Goal: Task Accomplishment & Management: Manage account settings

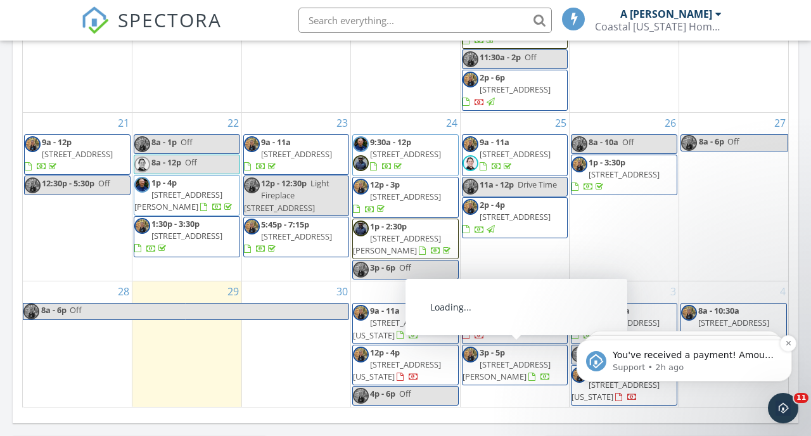
scroll to position [912, 0]
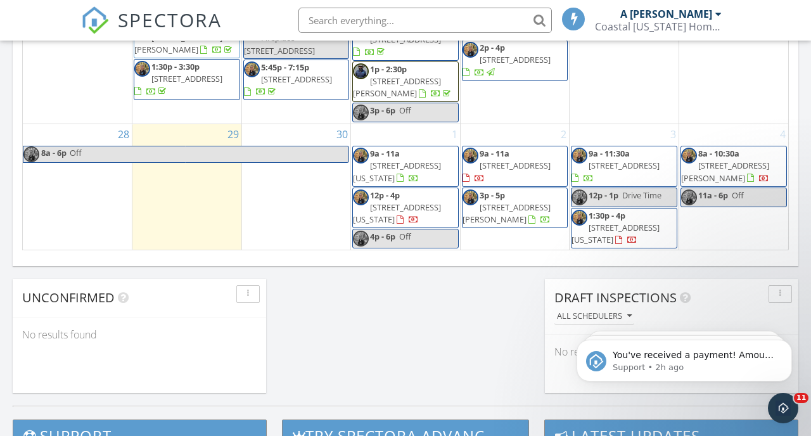
click at [606, 134] on div "3 9a - 11:30a [STREET_ADDRESS] 12p - 1p Drive Time 1:30p - 4p [STREET_ADDRESS][…" at bounding box center [624, 186] width 109 height 125
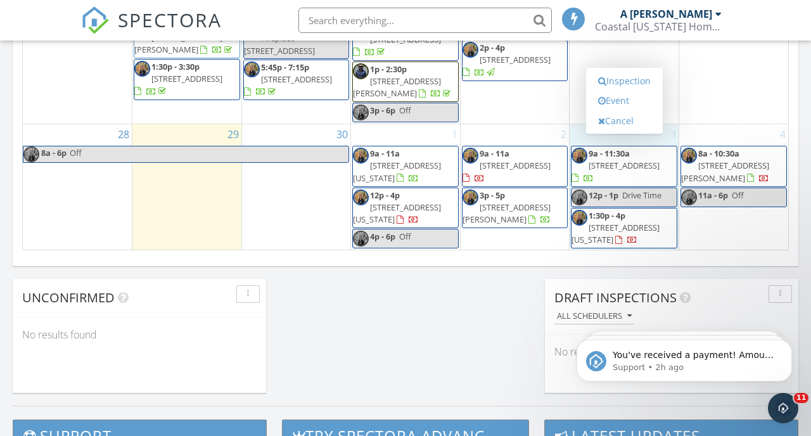
click at [606, 134] on div "Inspection Event Cancel" at bounding box center [624, 101] width 77 height 67
click at [610, 99] on link "Event" at bounding box center [624, 101] width 65 height 20
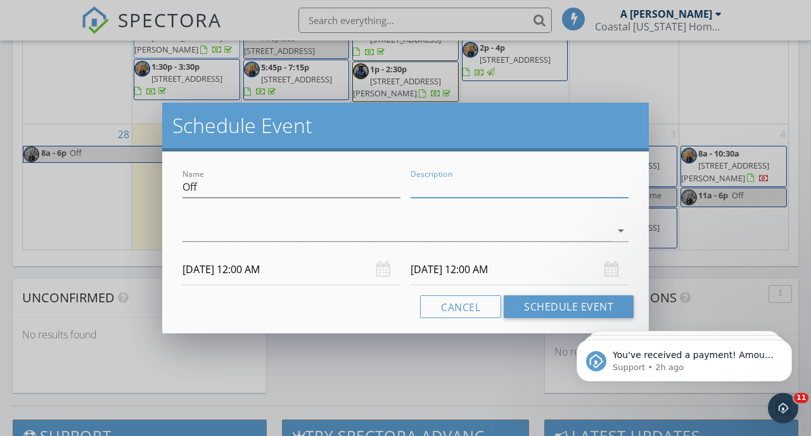
click at [493, 192] on input "Description" at bounding box center [520, 187] width 218 height 21
type input "Out of town"
click at [409, 235] on div at bounding box center [396, 231] width 428 height 21
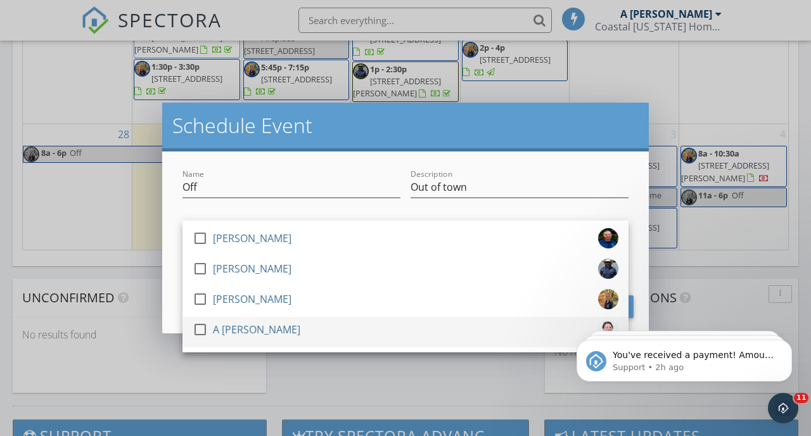
click at [203, 330] on div at bounding box center [200, 330] width 22 height 22
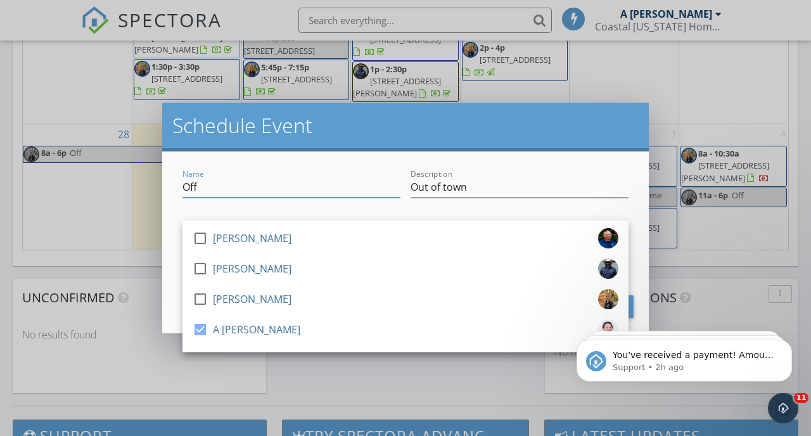
click at [305, 197] on div "Name Off" at bounding box center [291, 187] width 218 height 21
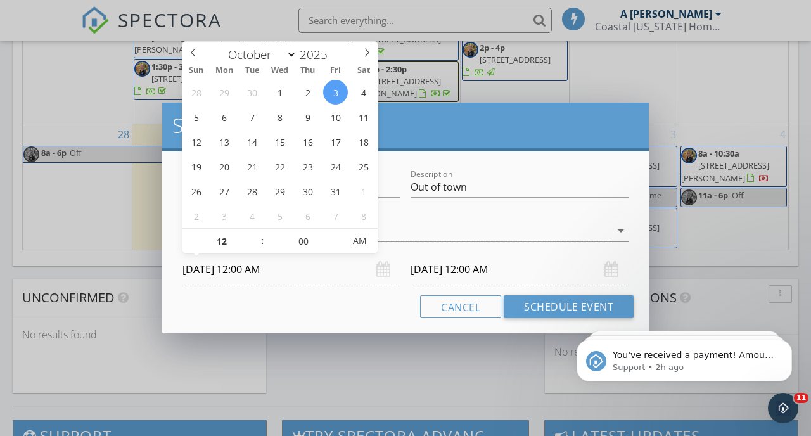
click at [263, 265] on input "[DATE] 12:00 AM" at bounding box center [291, 269] width 218 height 31
type input "01"
type input "[DATE] 1:00 AM"
click at [257, 234] on span at bounding box center [256, 235] width 9 height 13
type input "[DATE] 1:00 AM"
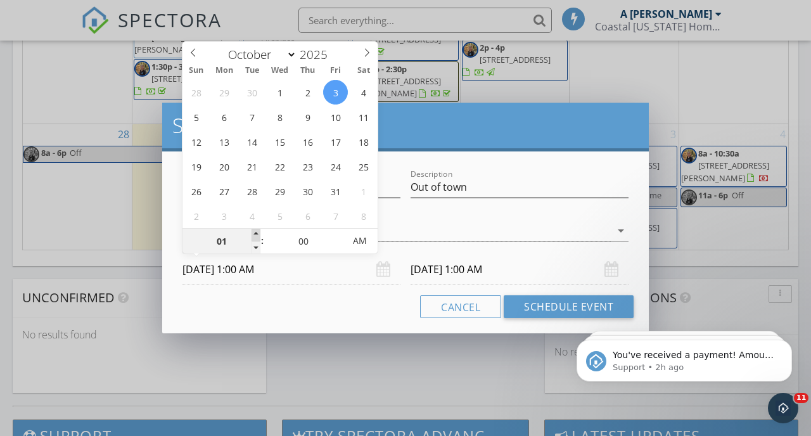
type input "02"
type input "[DATE] 2:00 AM"
click at [257, 234] on span at bounding box center [256, 235] width 9 height 13
type input "[DATE] 2:00 AM"
type input "01"
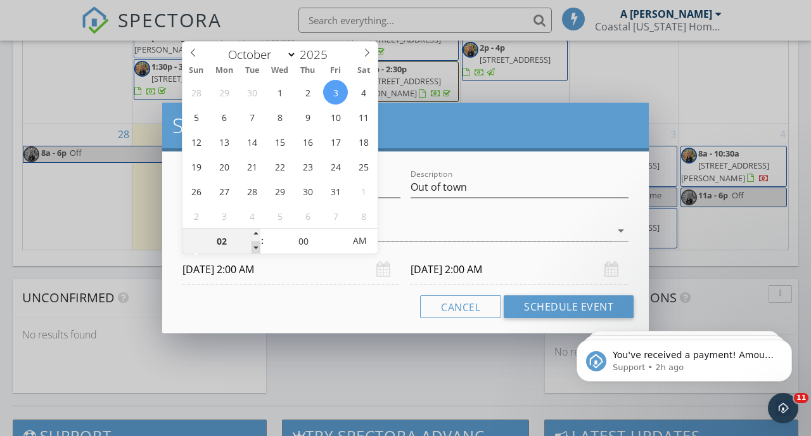
type input "[DATE] 1:00 AM"
click at [258, 244] on span at bounding box center [256, 247] width 9 height 13
type input "[DATE] 1:00 AM"
type input "12"
type input "55"
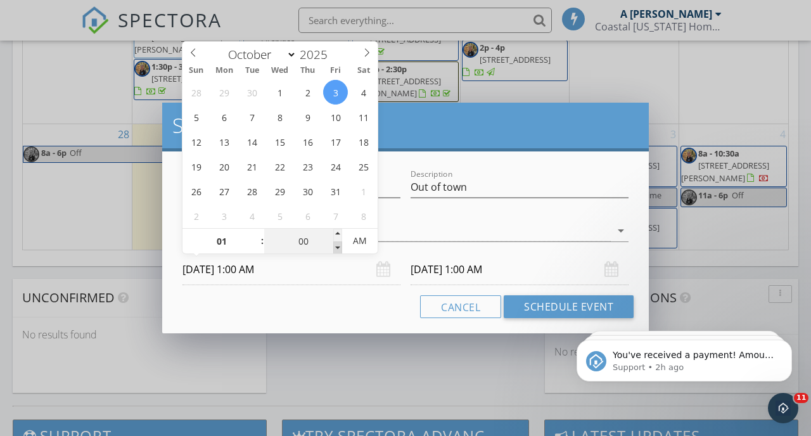
type input "[DATE] 12:55 AM"
click at [341, 249] on span at bounding box center [337, 247] width 9 height 13
type input "[DATE] 12:55 AM"
type input "01"
type input "00"
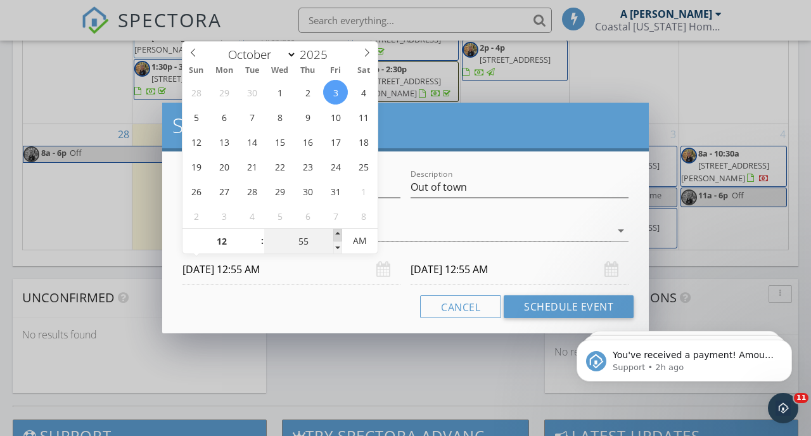
type input "[DATE] 1:00 AM"
click at [338, 234] on span at bounding box center [337, 235] width 9 height 13
type input "[DATE] 1:00 AM"
type input "05"
type input "[DATE] 1:05 AM"
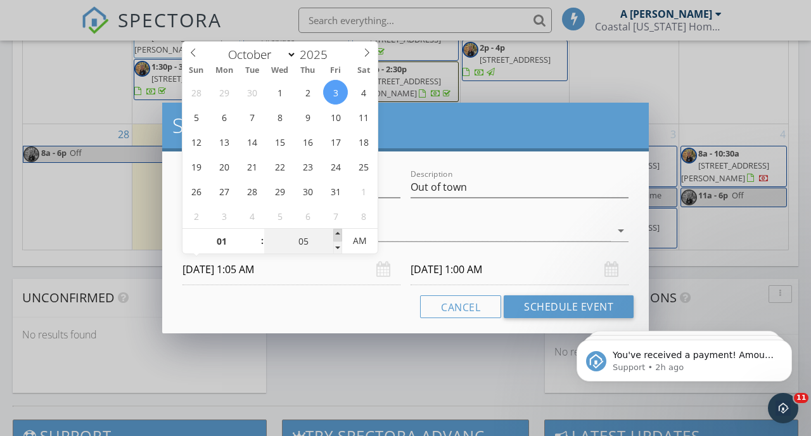
click at [338, 234] on span at bounding box center [337, 235] width 9 height 13
type input "[DATE] 1:05 AM"
type input "00"
type input "[DATE] 1:00 AM"
click at [337, 242] on span at bounding box center [337, 247] width 9 height 13
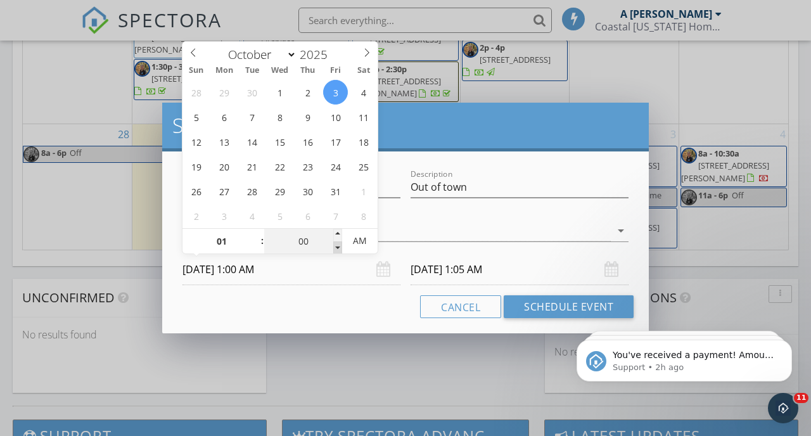
type input "[DATE] 1:00 AM"
type input "[DATE] 1:00 PM"
click at [358, 241] on span "AM" at bounding box center [359, 240] width 35 height 25
click at [307, 279] on input "[DATE] 1:00 PM" at bounding box center [291, 269] width 218 height 31
click at [292, 298] on div "Cancel Schedule Event" at bounding box center [405, 306] width 456 height 23
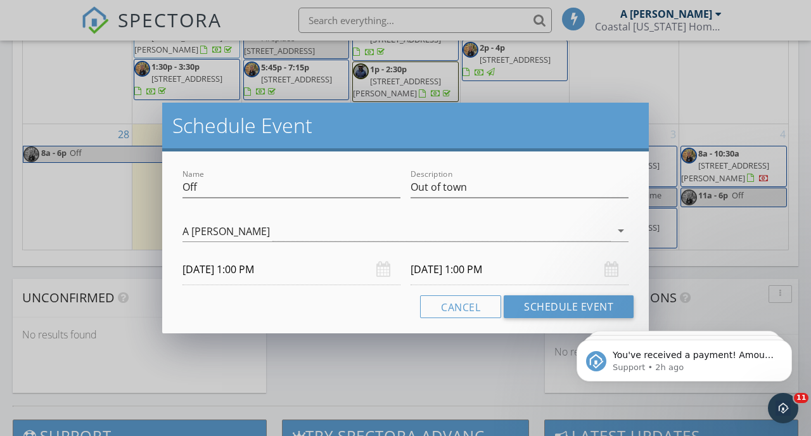
click at [465, 271] on input "[DATE] 1:00 PM" at bounding box center [520, 269] width 218 height 31
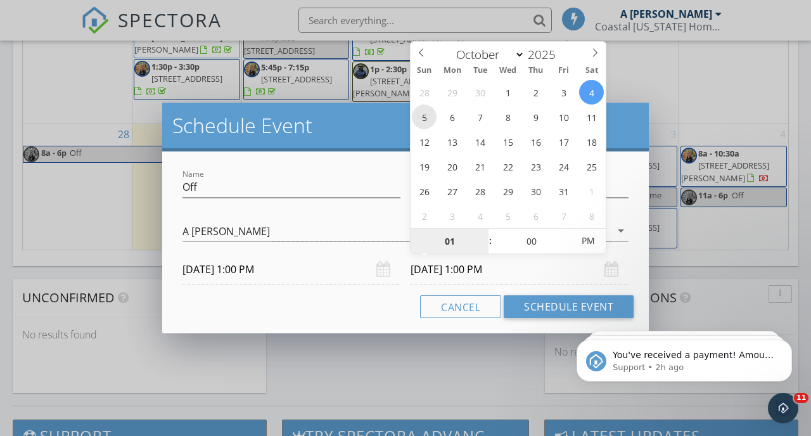
type input "[DATE] 1:00 PM"
click at [475, 272] on input "[DATE] 1:00 PM" at bounding box center [520, 269] width 218 height 31
click at [470, 269] on input "[DATE] 1:00 PM" at bounding box center [520, 269] width 218 height 31
click at [561, 277] on input "[DATE] 1:00 PM" at bounding box center [520, 269] width 218 height 31
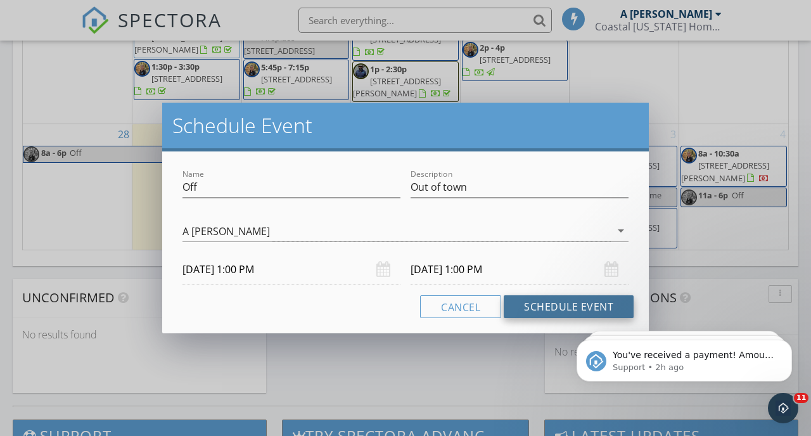
click at [554, 301] on button "Schedule Event" at bounding box center [569, 306] width 130 height 23
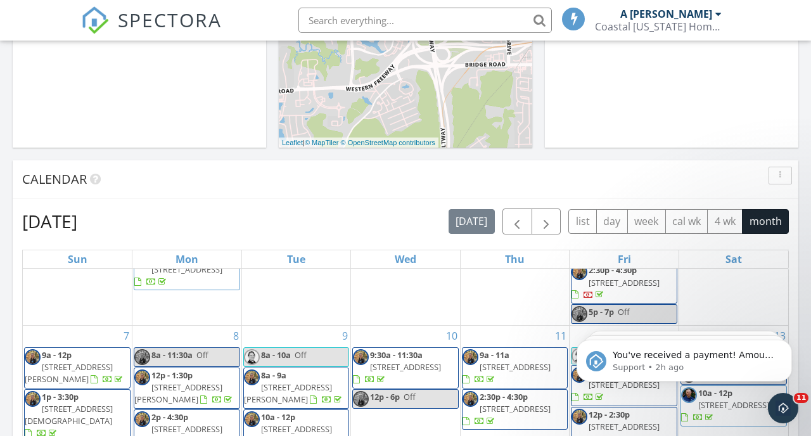
scroll to position [21, 0]
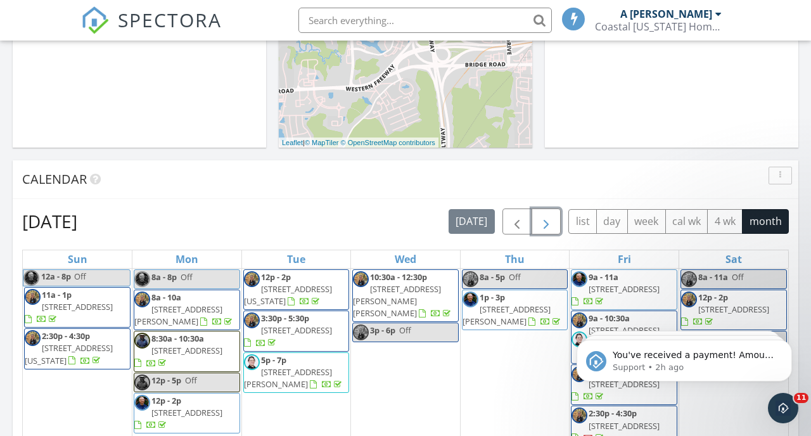
click at [546, 225] on span "button" at bounding box center [546, 221] width 15 height 15
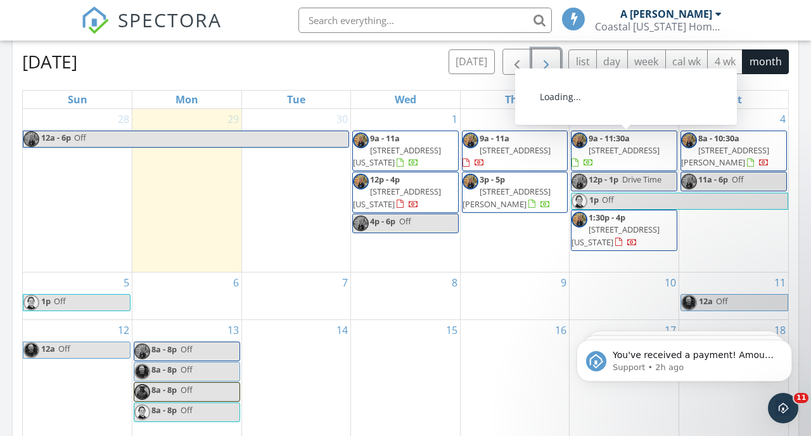
scroll to position [558, 0]
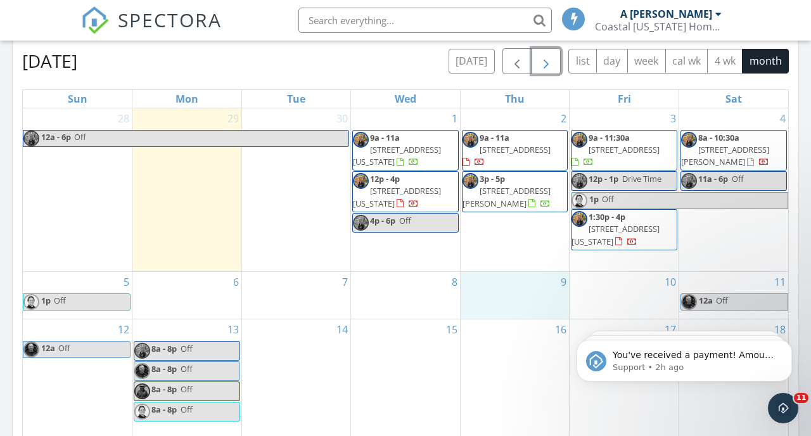
click at [528, 298] on div "9" at bounding box center [515, 295] width 109 height 47
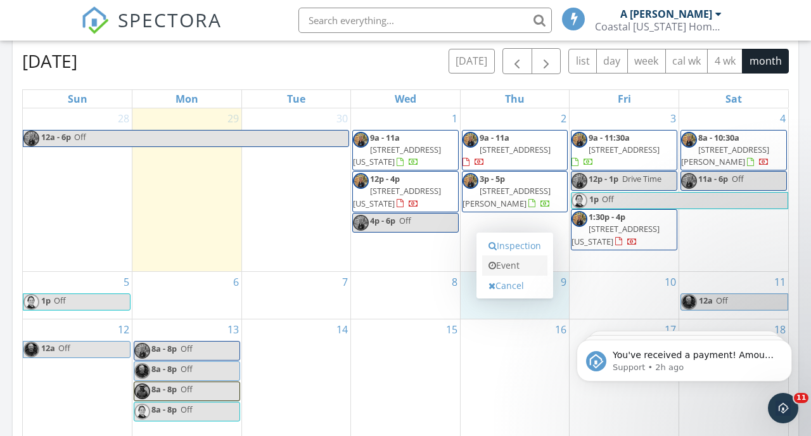
click at [521, 265] on link "Event" at bounding box center [514, 265] width 65 height 20
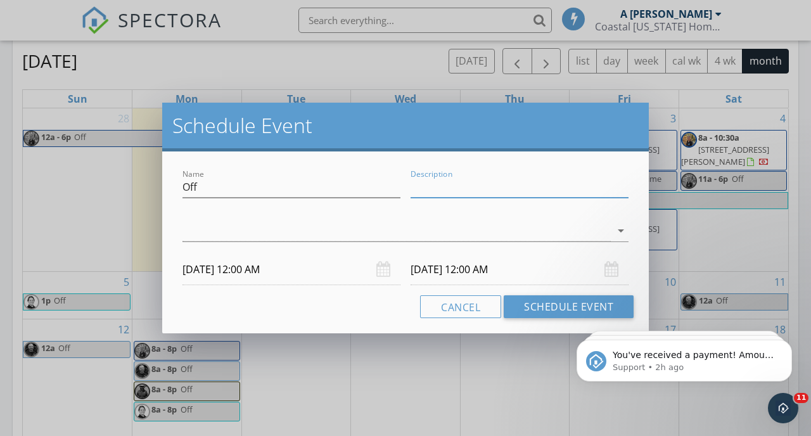
click at [426, 184] on input "Description" at bounding box center [520, 187] width 218 height 21
type input "Out of town"
click at [613, 228] on div "arrow_drop_down" at bounding box center [620, 230] width 18 height 15
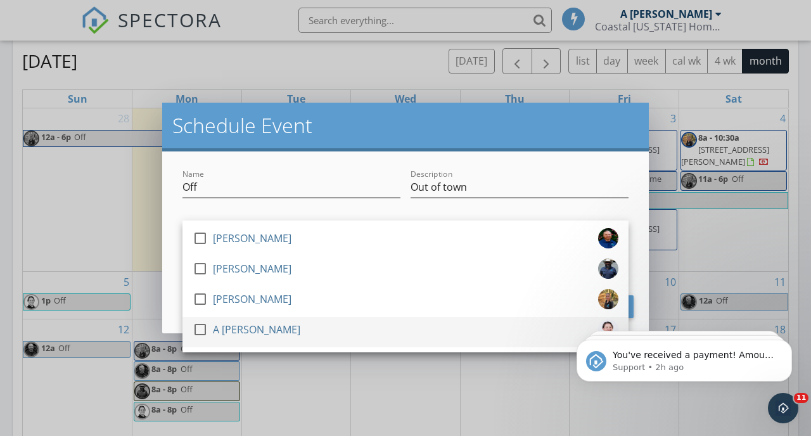
click at [218, 328] on div "A [PERSON_NAME]" at bounding box center [256, 329] width 87 height 20
click at [240, 326] on div "A [PERSON_NAME]" at bounding box center [256, 329] width 87 height 20
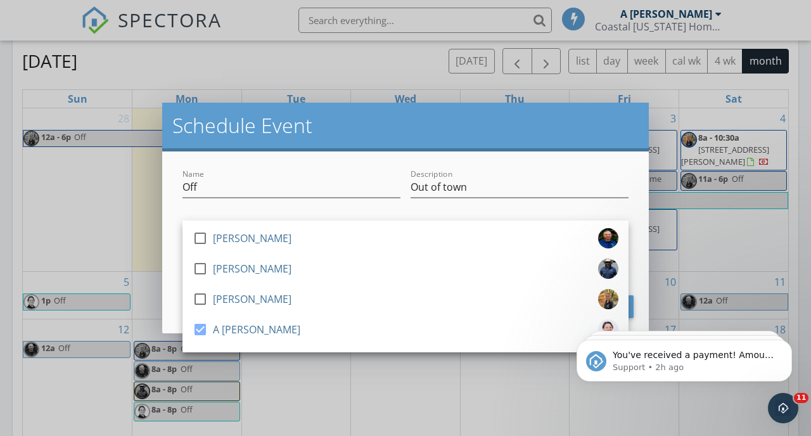
click at [236, 171] on div "Name Off" at bounding box center [291, 189] width 218 height 41
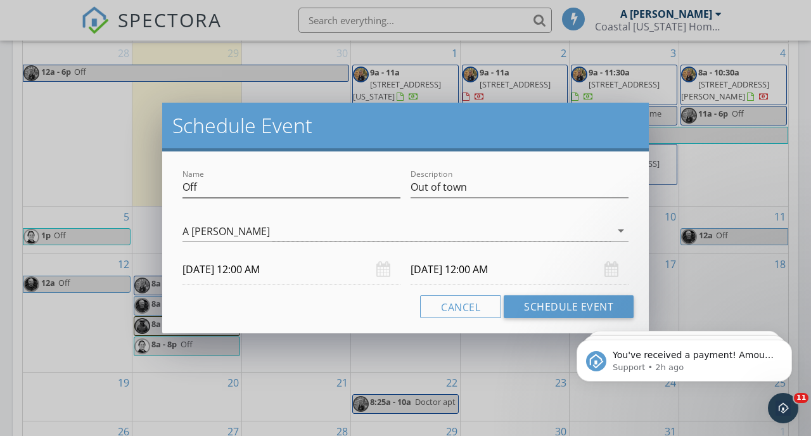
scroll to position [625, 0]
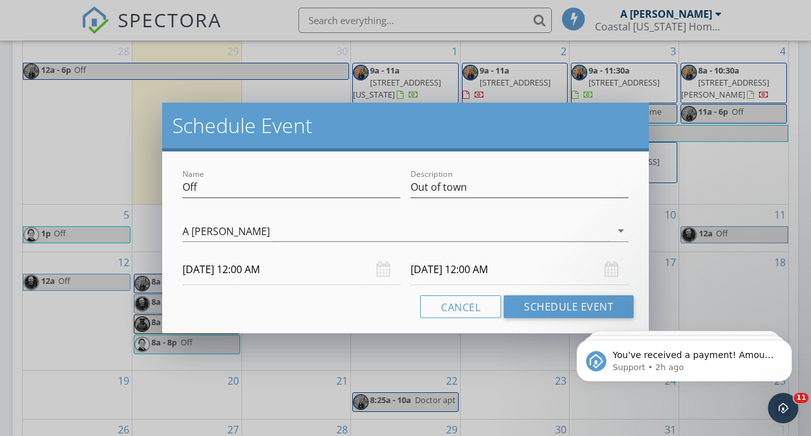
click at [246, 267] on input "[DATE] 12:00 AM" at bounding box center [291, 269] width 218 height 31
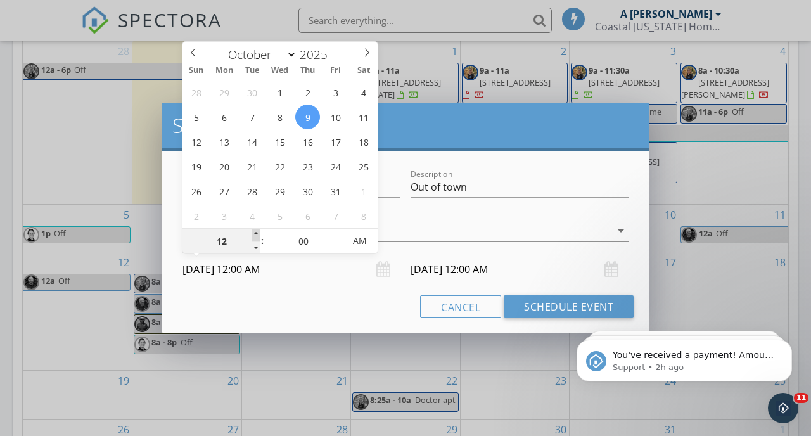
type input "01"
type input "[DATE] 1:00 AM"
click at [257, 234] on span at bounding box center [256, 235] width 9 height 13
type input "[DATE] 1:00 AM"
click at [257, 234] on span at bounding box center [256, 235] width 9 height 13
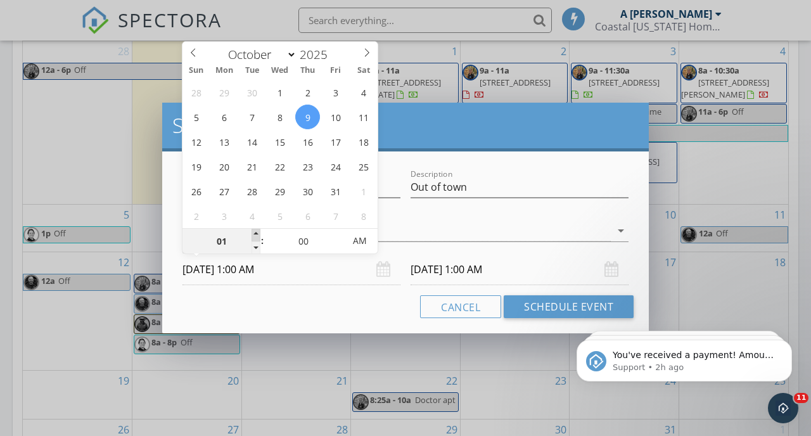
type input "02"
type input "[DATE] 2:00 AM"
type input "03"
type input "[DATE] 3:00 AM"
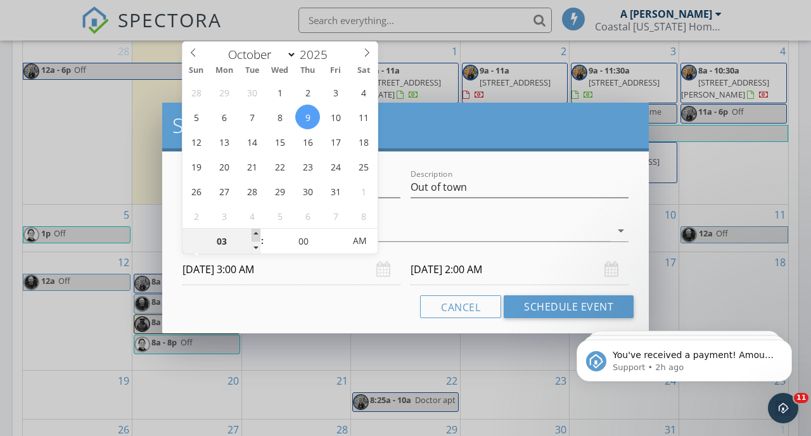
click at [257, 234] on span at bounding box center [256, 235] width 9 height 13
type input "[DATE] 3:00 AM"
type input "04"
type input "[DATE] 4:00 AM"
click at [257, 234] on span at bounding box center [256, 235] width 9 height 13
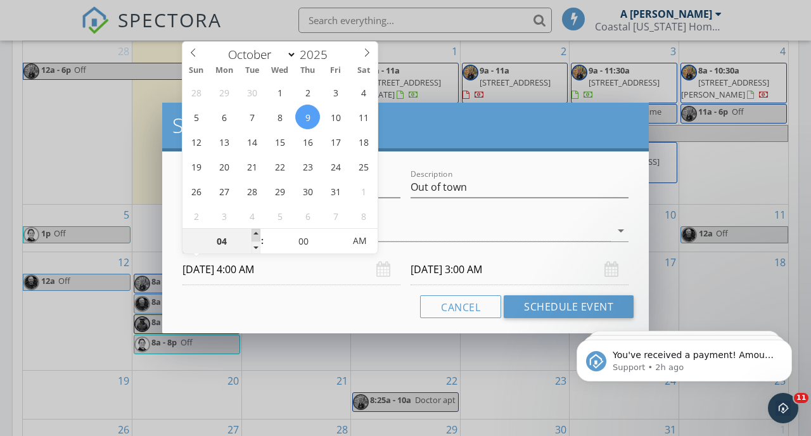
type input "[DATE] 4:00 AM"
type input "05"
type input "[DATE] 5:00 AM"
click at [257, 234] on span at bounding box center [256, 235] width 9 height 13
type input "[DATE] 5:00 AM"
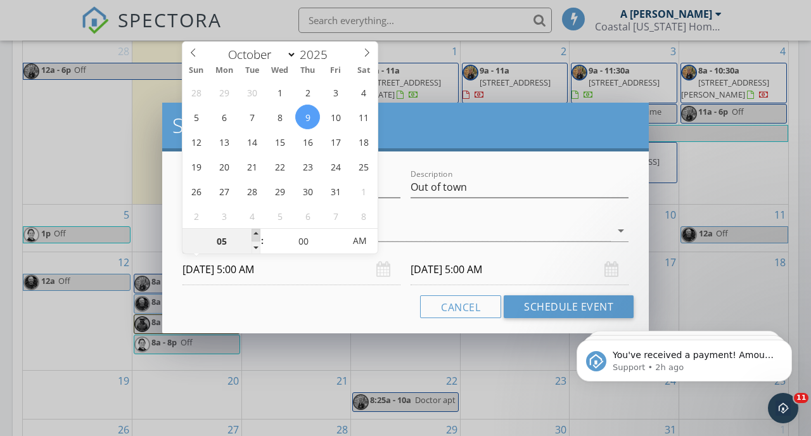
type input "06"
type input "[DATE] 6:00 AM"
click at [257, 234] on span at bounding box center [256, 235] width 9 height 13
type input "07"
type input "[DATE] 7:00 AM"
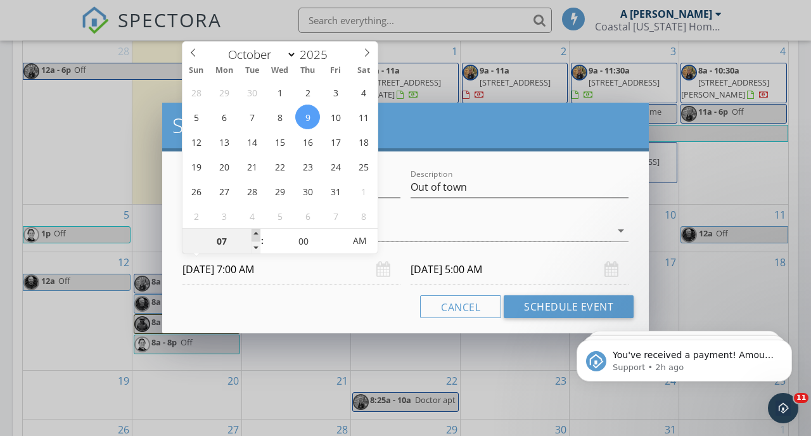
click at [257, 234] on span at bounding box center [256, 235] width 9 height 13
click at [290, 291] on div "Name Off Description Out of town check_box_outline_blank [PERSON_NAME] check_bo…" at bounding box center [405, 242] width 487 height 182
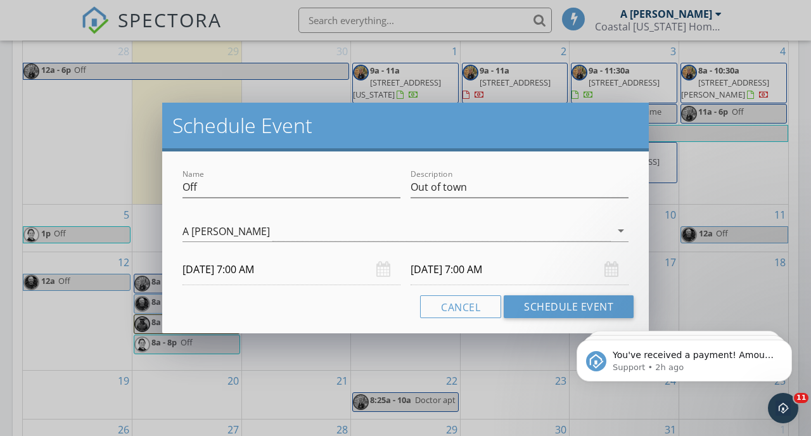
click at [453, 277] on input "[DATE] 7:00 AM" at bounding box center [520, 269] width 218 height 31
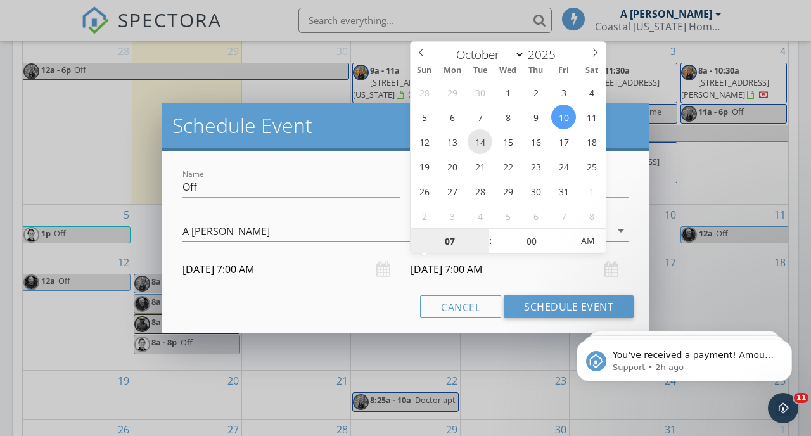
type input "[DATE] 7:00 AM"
type input "08"
type input "[DATE] 8:00 AM"
click at [486, 234] on span at bounding box center [484, 235] width 9 height 13
type input "09"
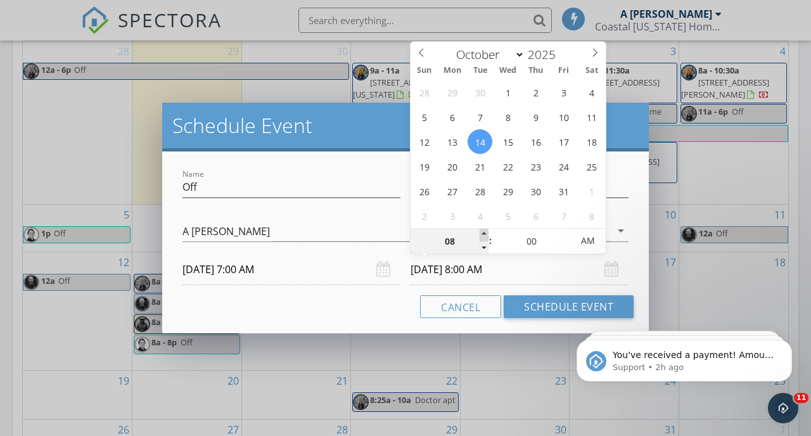
type input "[DATE] 9:00 AM"
click at [486, 234] on span at bounding box center [484, 235] width 9 height 13
type input "10"
type input "[DATE] 10:00 AM"
click at [486, 234] on span at bounding box center [484, 235] width 9 height 13
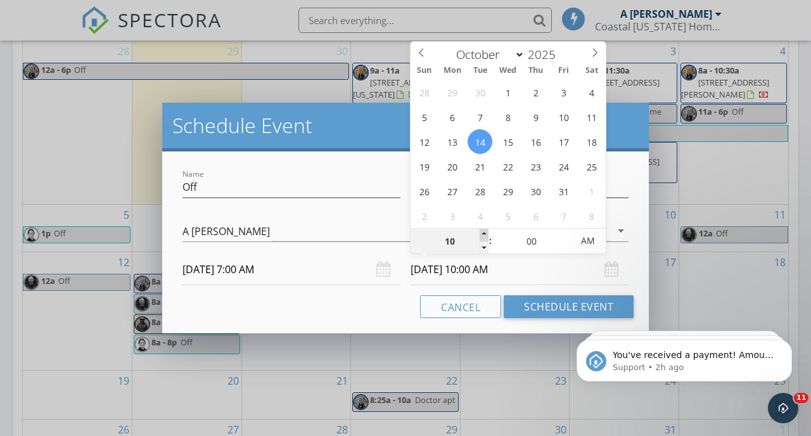
click at [486, 234] on span at bounding box center [484, 235] width 9 height 13
type input "11"
type input "[DATE] 11:00 AM"
type input "12"
type input "[DATE] 12:00 PM"
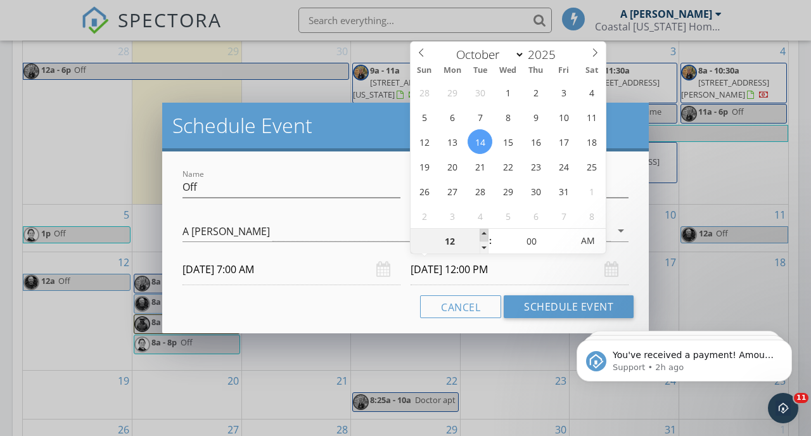
click at [486, 234] on span at bounding box center [484, 235] width 9 height 13
type input "01"
type input "[DATE] 1:00 PM"
click at [486, 234] on span at bounding box center [484, 235] width 9 height 13
type input "02"
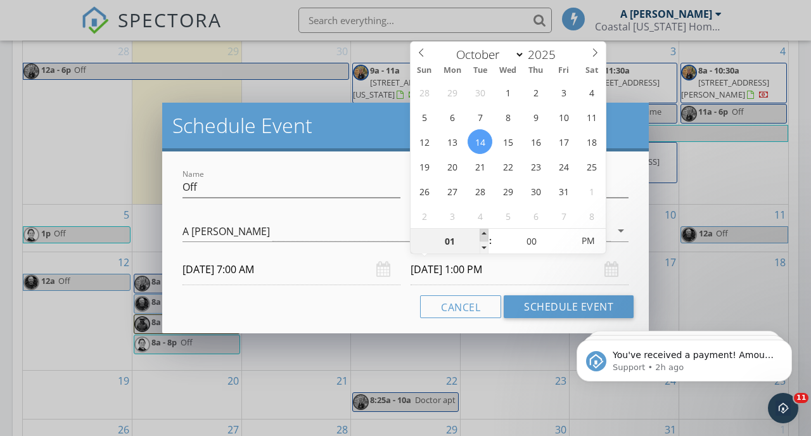
type input "[DATE] 2:00 PM"
click at [486, 234] on span at bounding box center [484, 235] width 9 height 13
type input "03"
type input "[DATE] 3:00 PM"
click at [486, 234] on span at bounding box center [484, 235] width 9 height 13
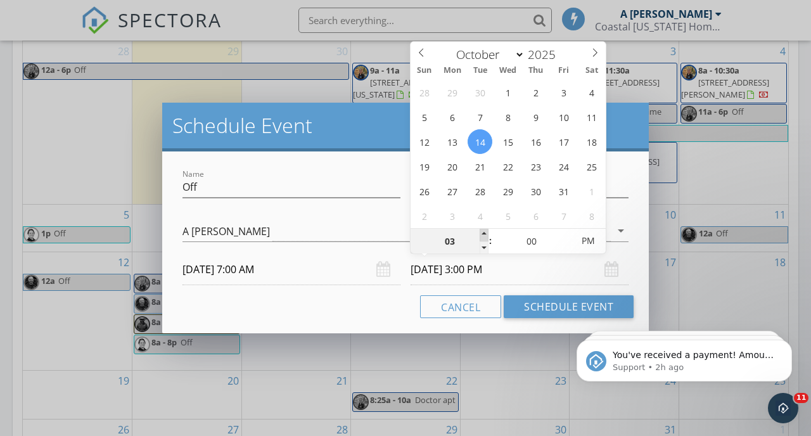
type input "04"
type input "[DATE] 4:00 PM"
click at [486, 234] on span at bounding box center [484, 235] width 9 height 13
type input "05"
type input "[DATE] 5:00 PM"
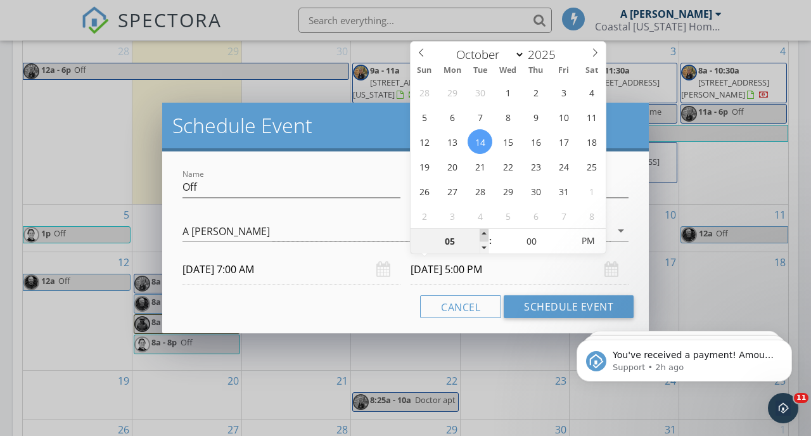
click at [486, 234] on span at bounding box center [484, 235] width 9 height 13
type input "06"
type input "[DATE] 6:00 PM"
click at [486, 234] on span at bounding box center [484, 235] width 9 height 13
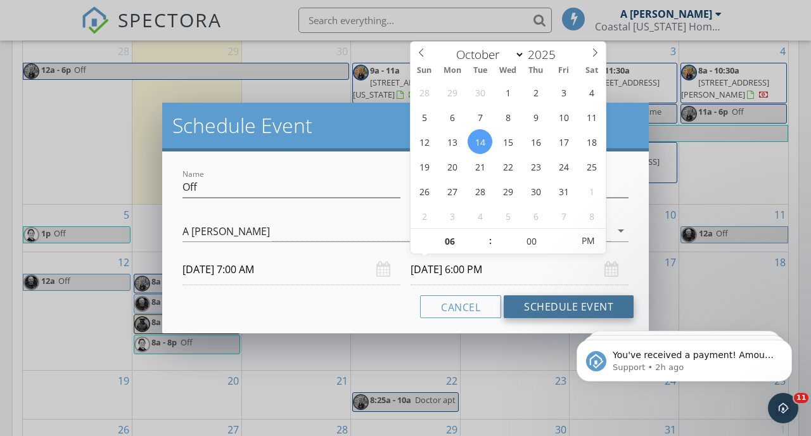
click at [521, 305] on button "Schedule Event" at bounding box center [569, 306] width 130 height 23
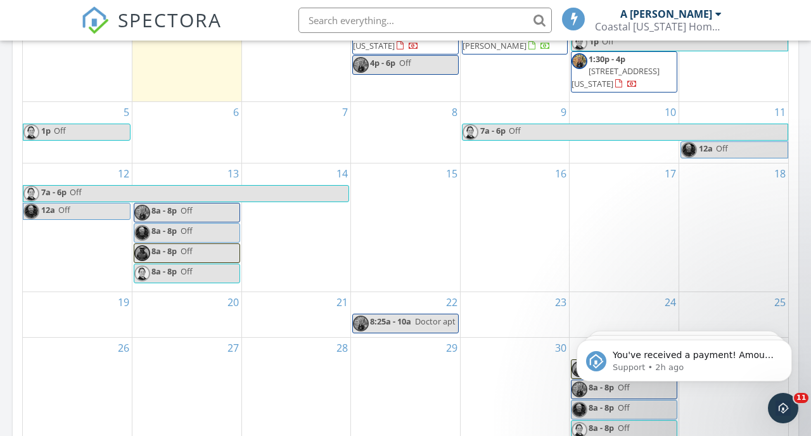
scroll to position [716, 0]
click at [188, 276] on span "Off" at bounding box center [187, 270] width 12 height 11
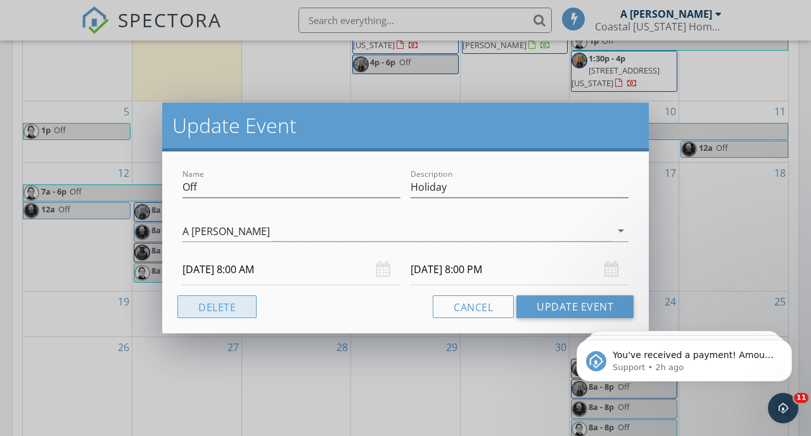
click at [224, 306] on button "Delete" at bounding box center [216, 306] width 79 height 23
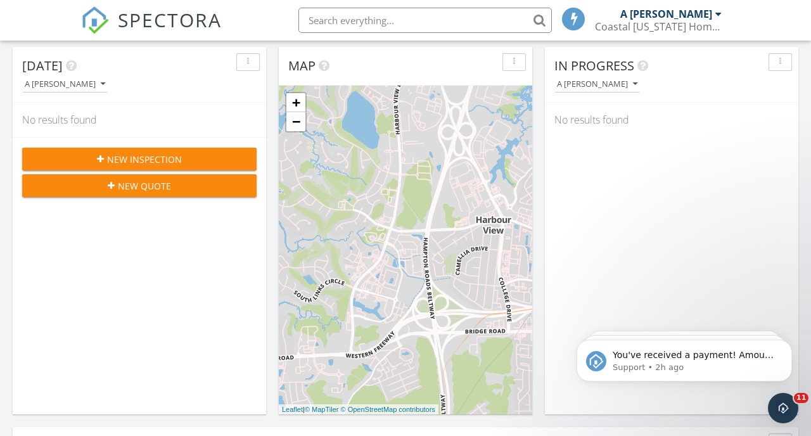
scroll to position [129, 0]
